Goal: Subscribe to service/newsletter

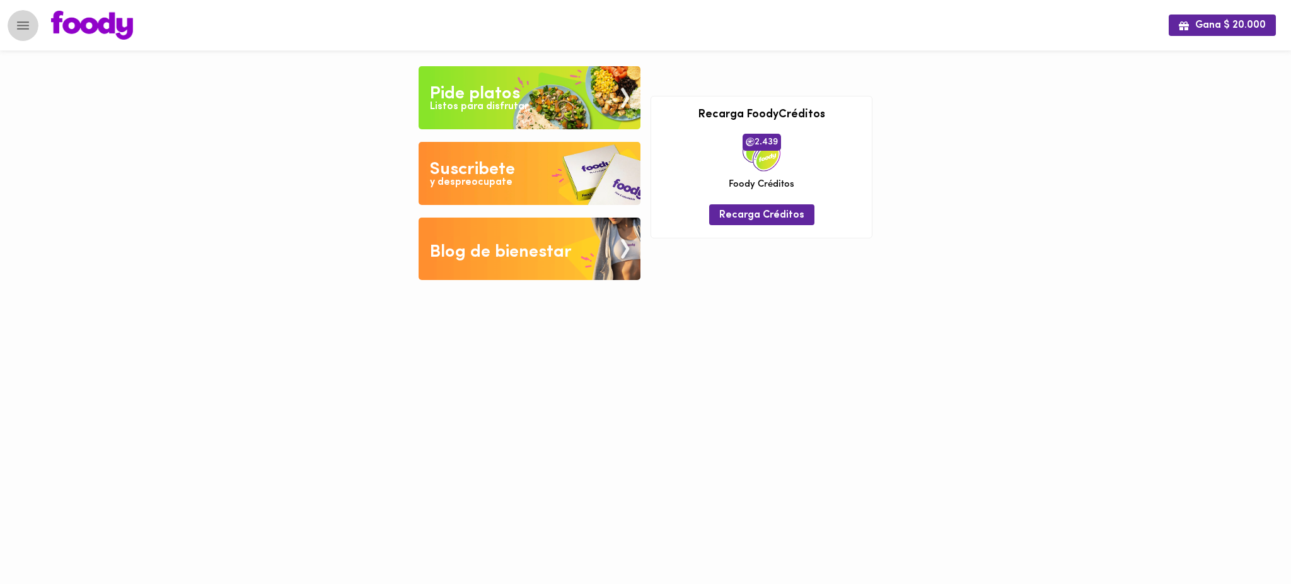
click at [31, 27] on button "Menu" at bounding box center [23, 25] width 31 height 31
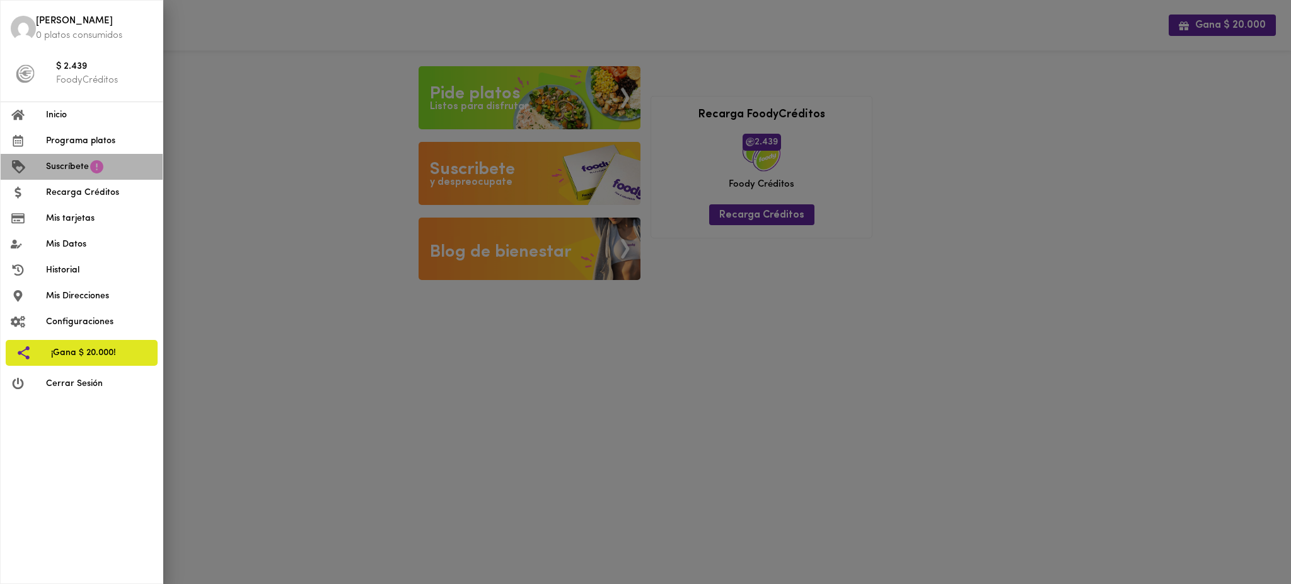
click at [97, 171] on icon at bounding box center [96, 166] width 13 height 13
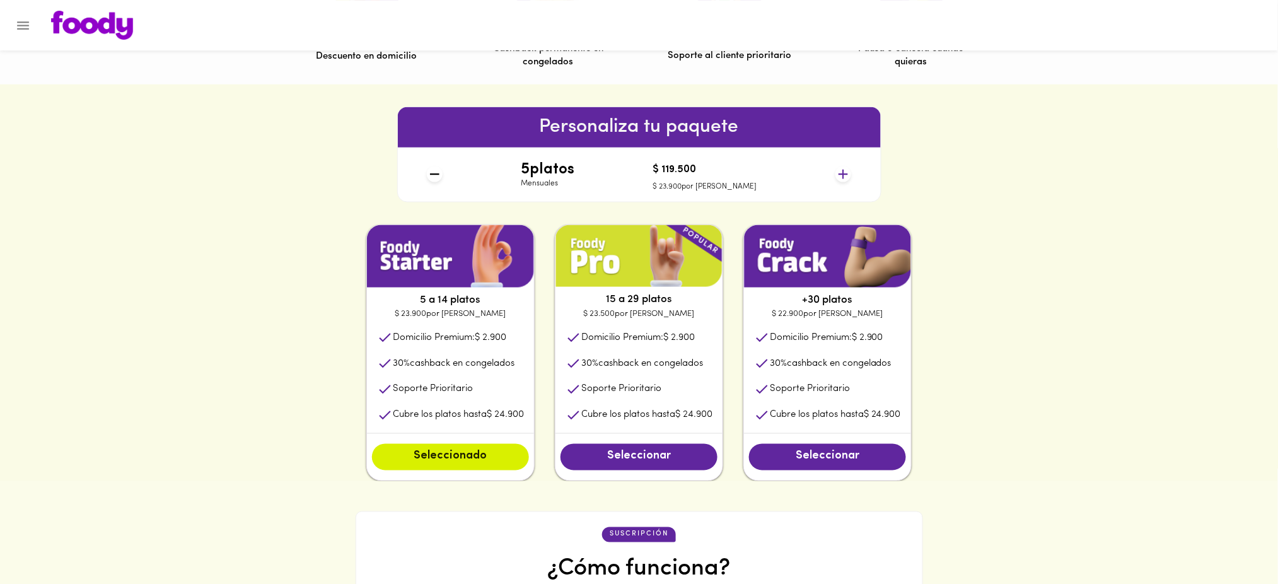
scroll to position [519, 0]
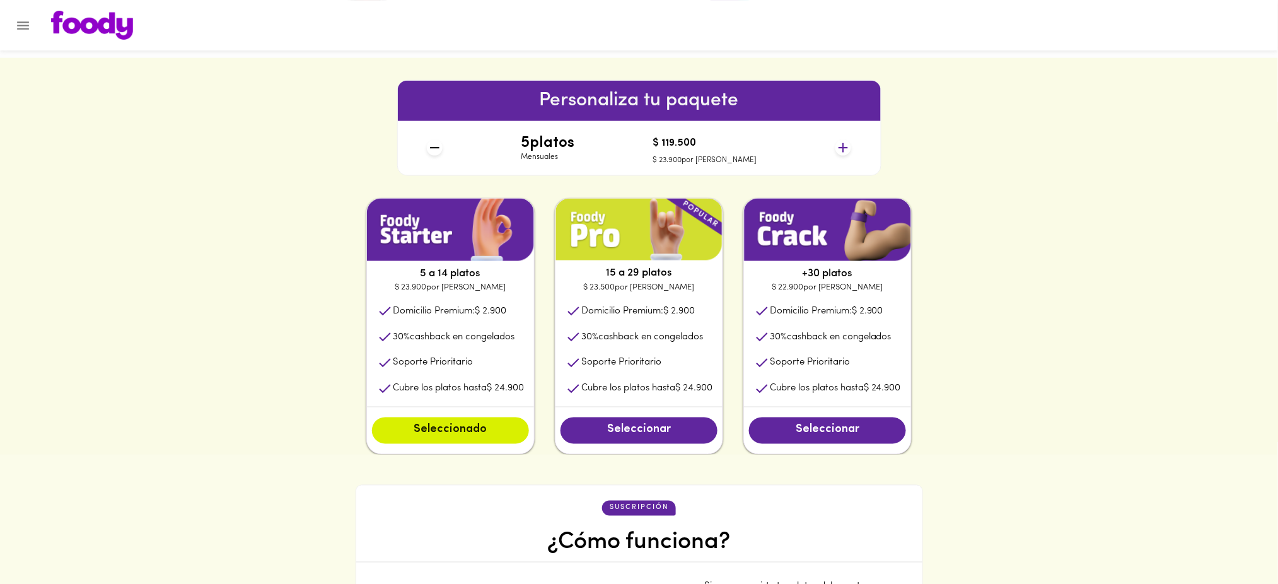
click at [842, 149] on icon at bounding box center [843, 148] width 16 height 16
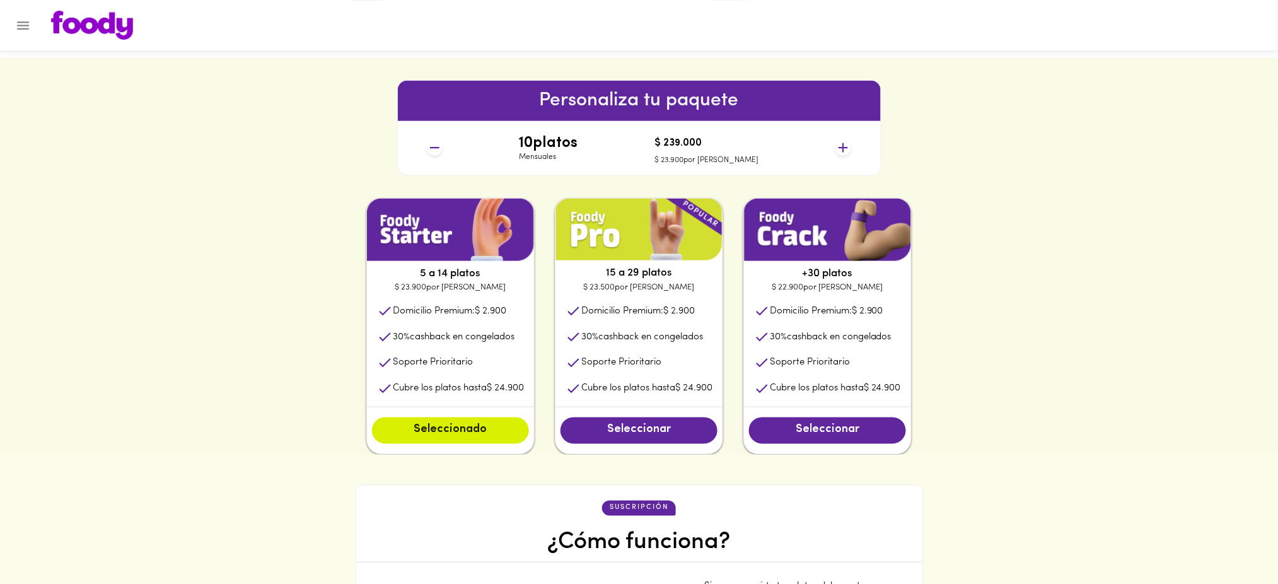
click at [842, 149] on icon at bounding box center [843, 148] width 16 height 16
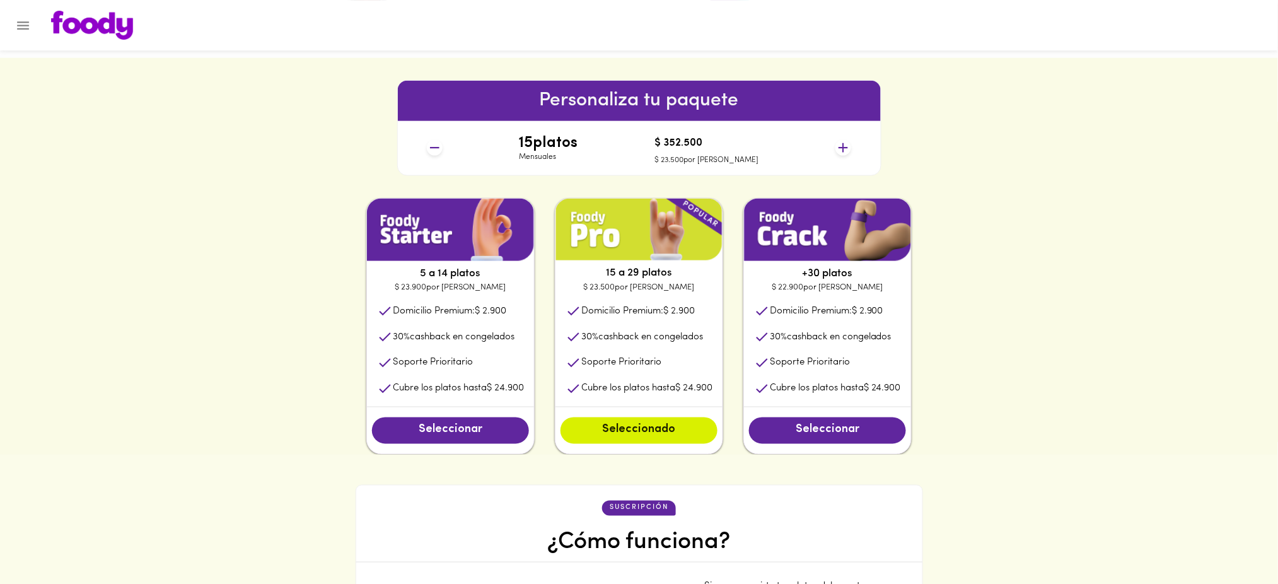
click at [842, 149] on icon at bounding box center [843, 148] width 16 height 16
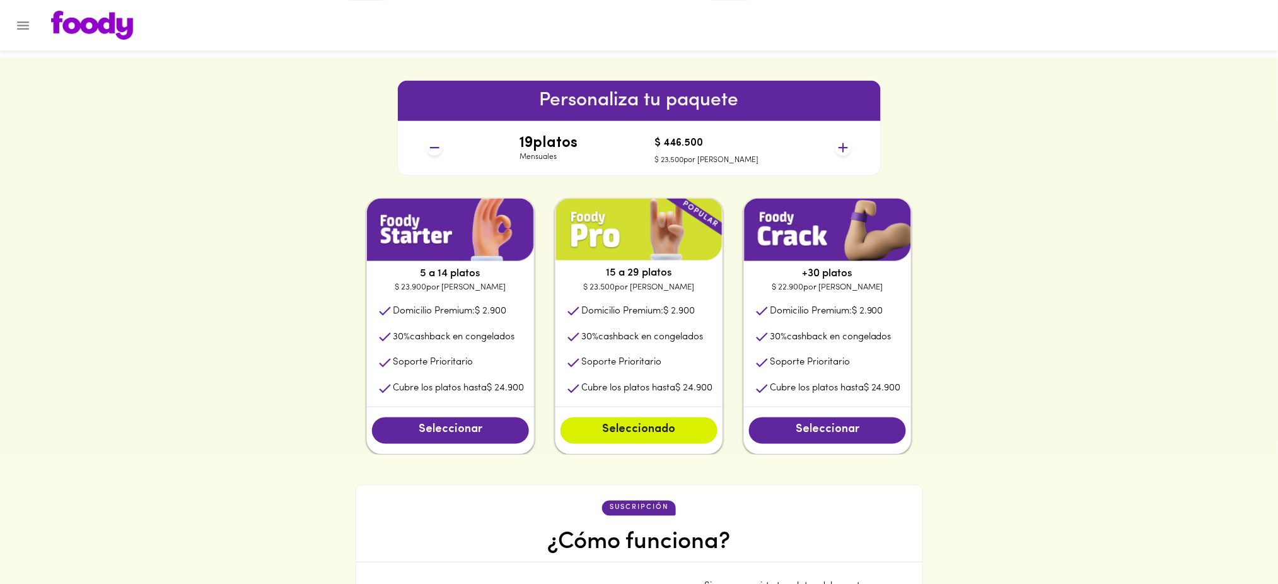
click at [842, 149] on icon at bounding box center [843, 148] width 16 height 16
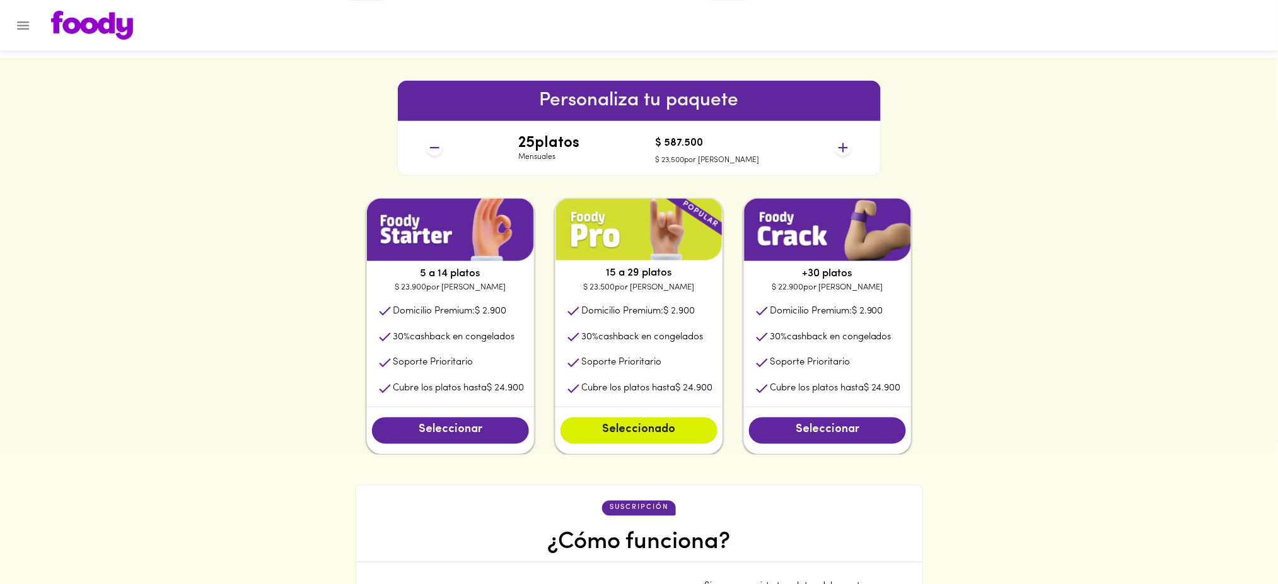
click at [842, 149] on icon at bounding box center [843, 148] width 16 height 16
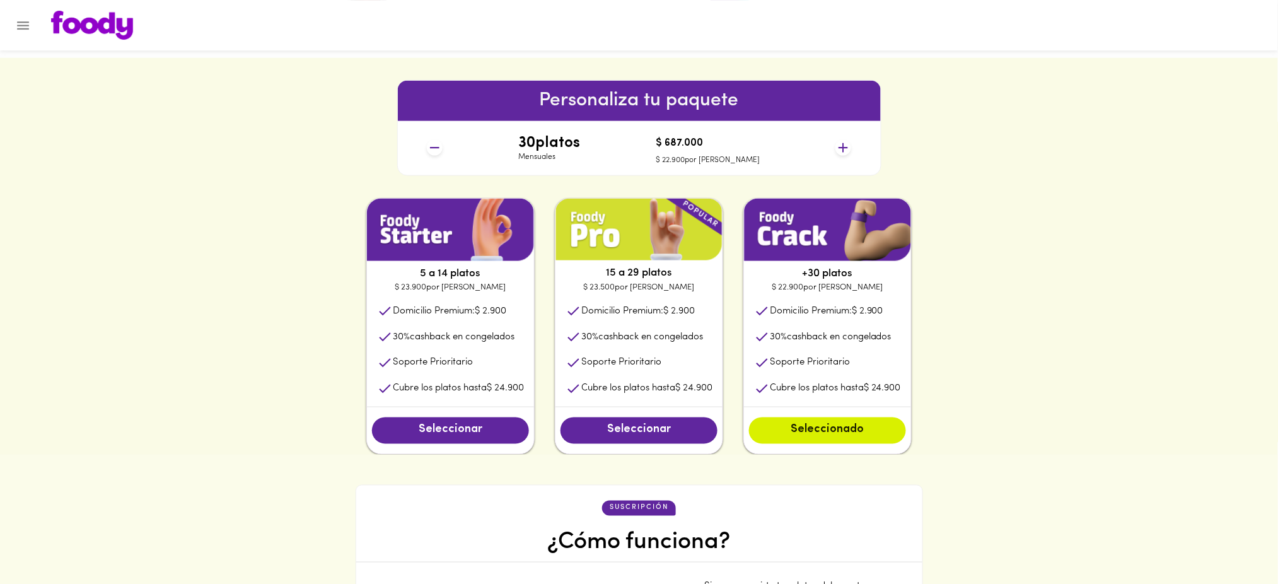
click at [842, 149] on icon at bounding box center [843, 148] width 16 height 16
click at [432, 150] on icon at bounding box center [435, 148] width 16 height 16
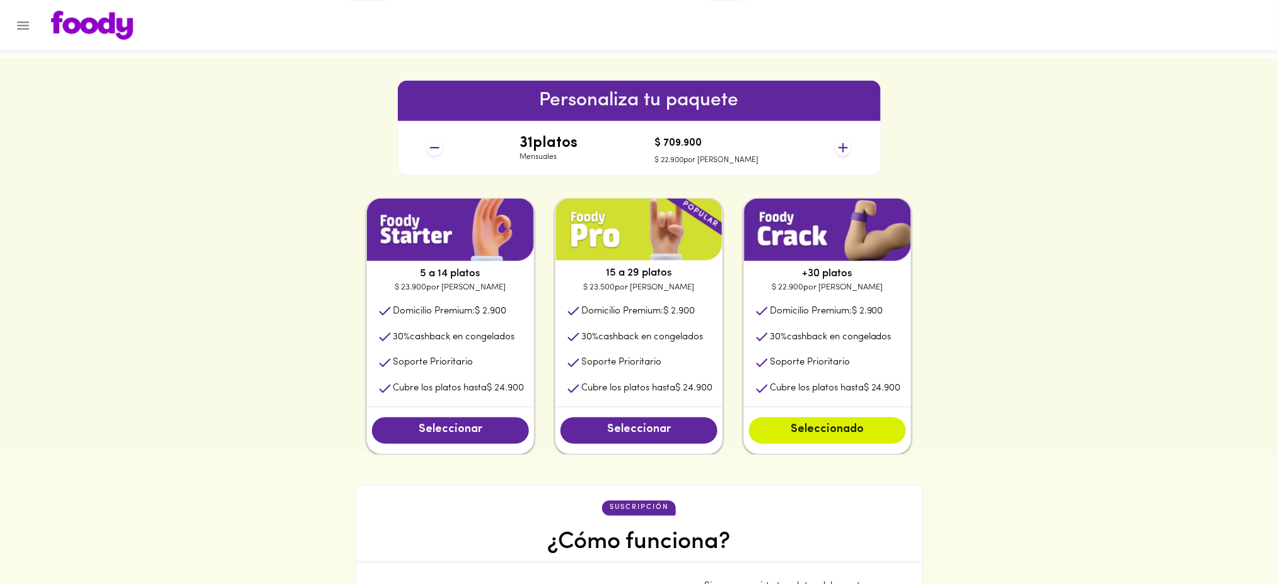
click at [432, 150] on icon at bounding box center [435, 148] width 16 height 16
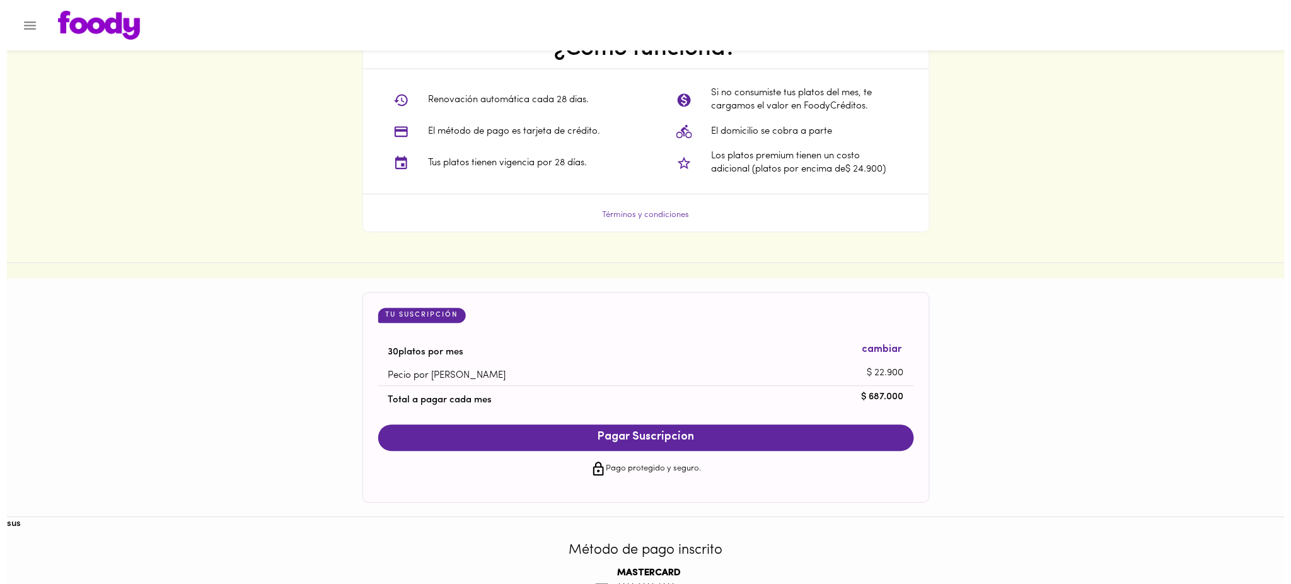
scroll to position [1104, 0]
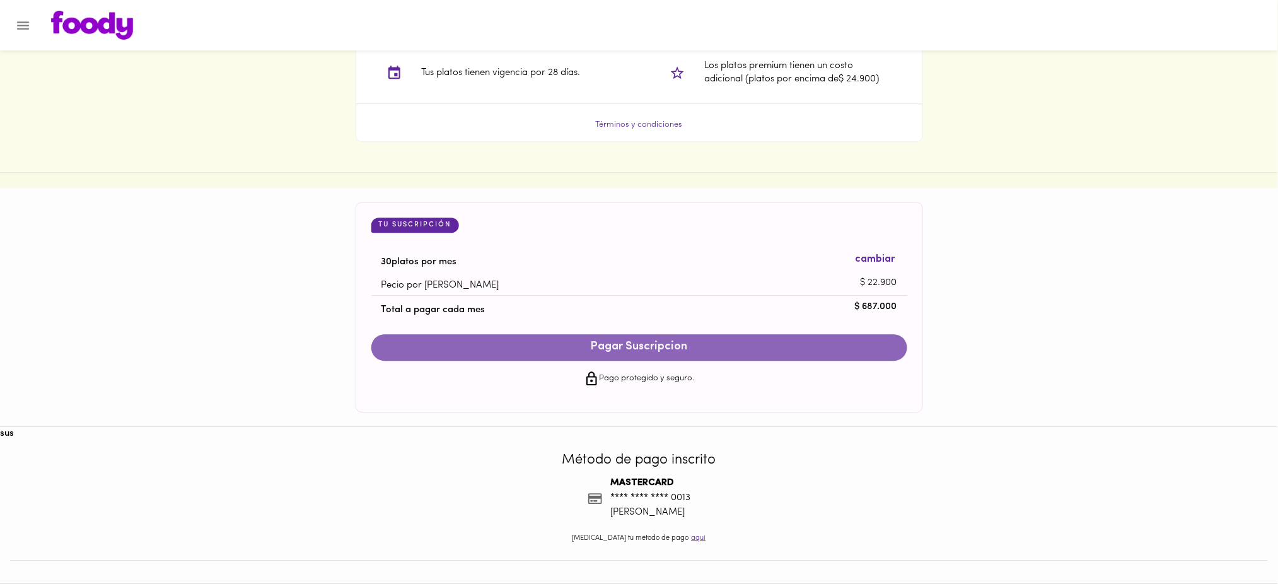
click at [713, 348] on span "Pagar Suscripcion" at bounding box center [639, 347] width 511 height 14
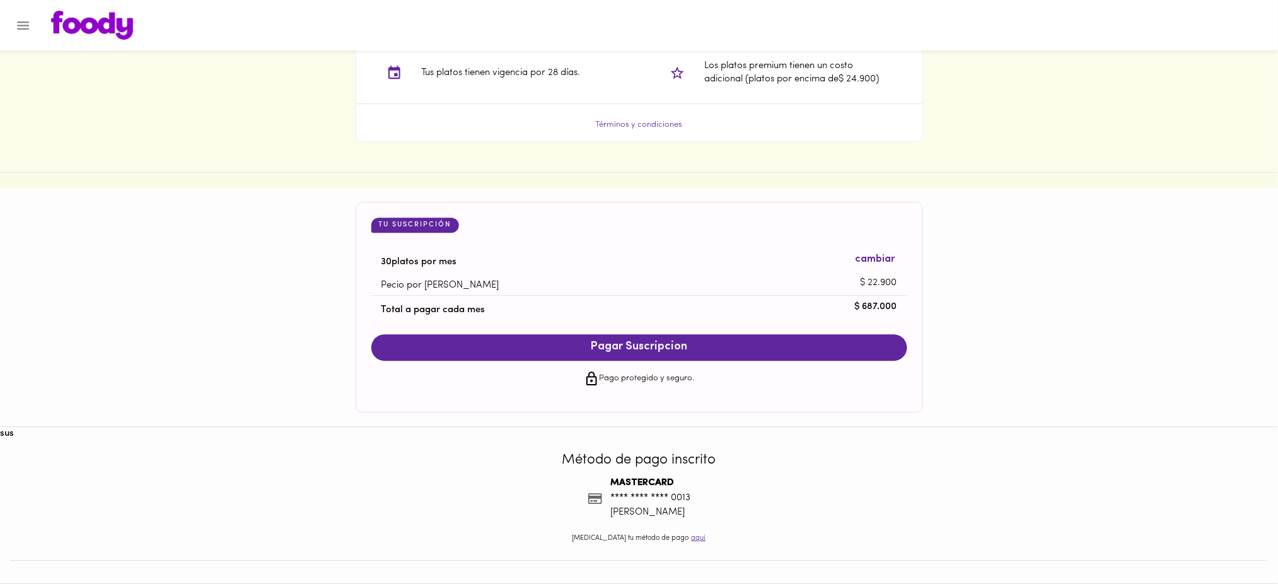
click at [676, 350] on span "Pagar Suscripcion" at bounding box center [639, 347] width 511 height 14
click at [19, 20] on icon "Menu" at bounding box center [23, 26] width 16 height 16
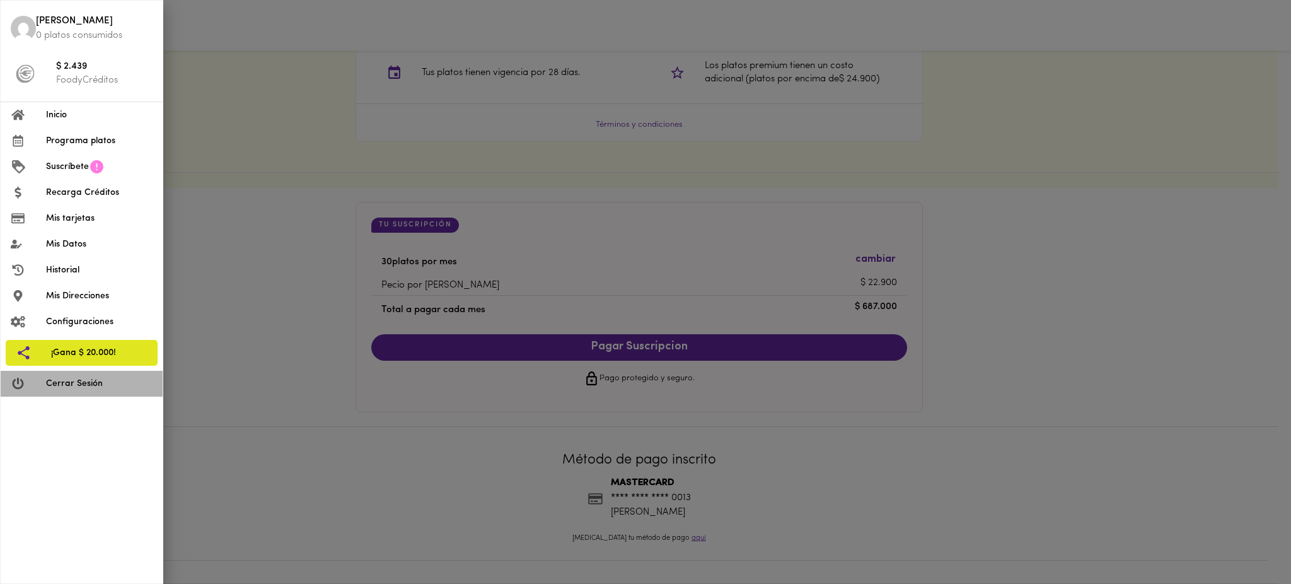
click at [84, 389] on span "Cerrar Sesión" at bounding box center [99, 383] width 107 height 13
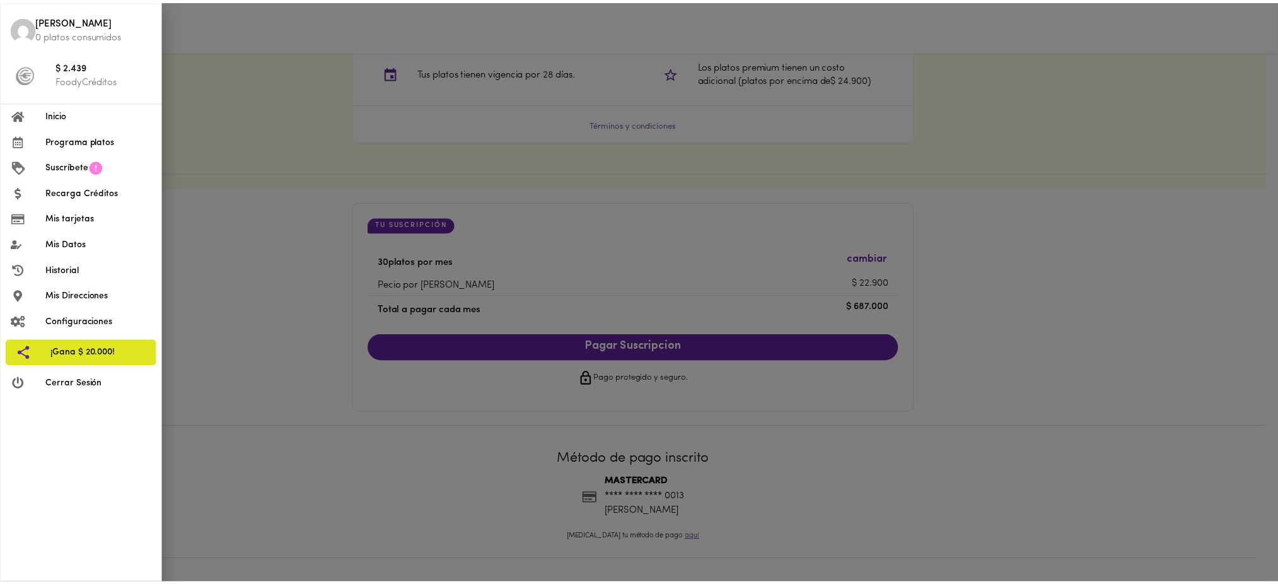
scroll to position [1060, 0]
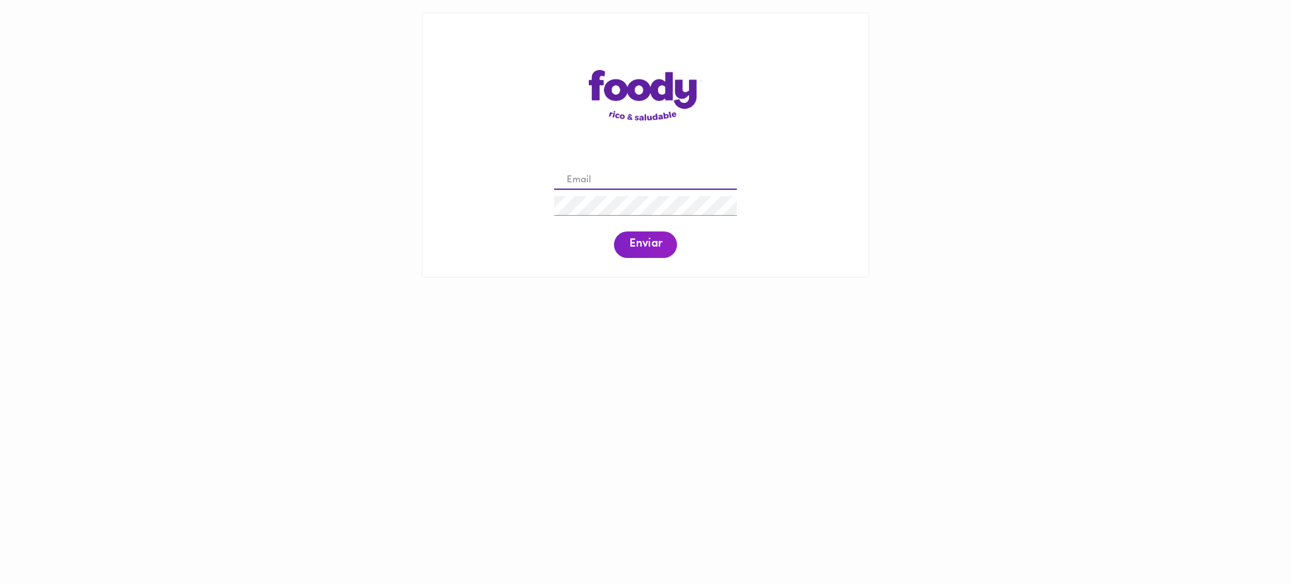
click at [611, 179] on input "email" at bounding box center [645, 181] width 183 height 20
paste input "[EMAIL_ADDRESS][DOMAIN_NAME]"
type input "[EMAIL_ADDRESS][DOMAIN_NAME]"
click at [640, 250] on span "Enviar" at bounding box center [645, 245] width 33 height 14
